Goal: Information Seeking & Learning: Learn about a topic

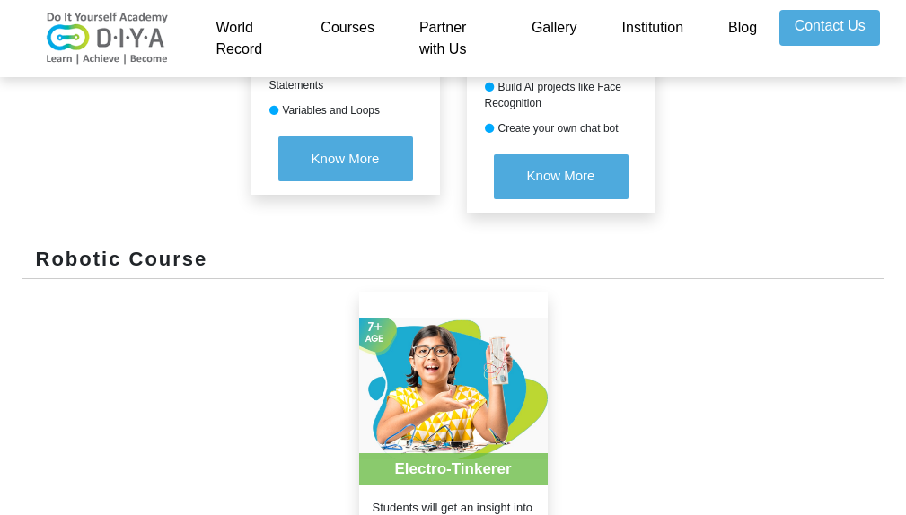
scroll to position [1197, 0]
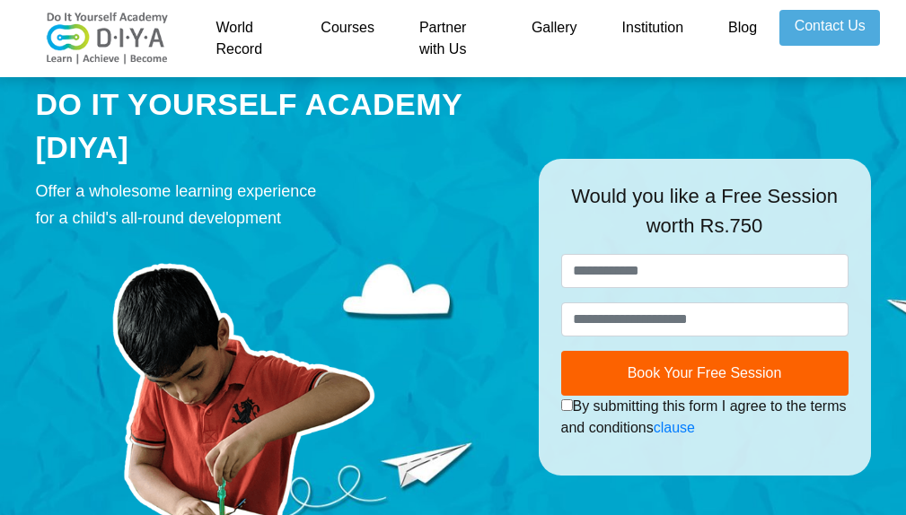
click at [373, 17] on link "Courses" at bounding box center [347, 38] width 99 height 57
drag, startPoint x: 373, startPoint y: 17, endPoint x: 373, endPoint y: 28, distance: 10.8
click at [373, 28] on link "Courses" at bounding box center [347, 38] width 99 height 57
